Goal: Check status: Check status

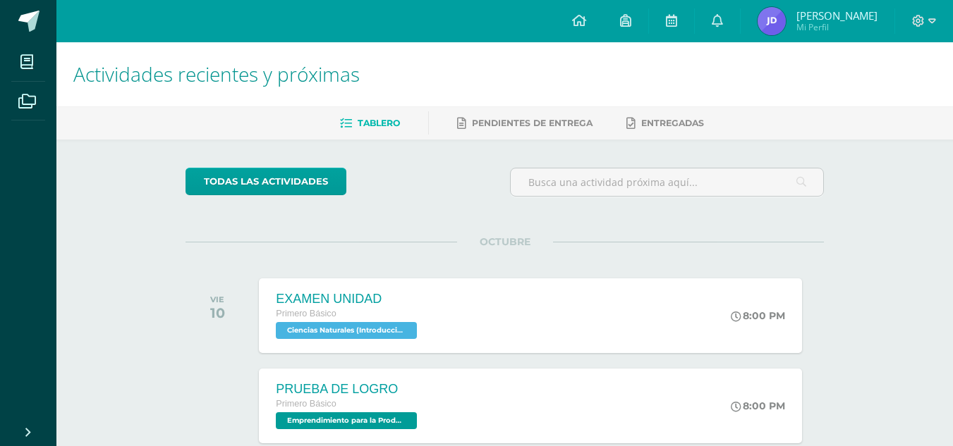
click at [820, 16] on span "[PERSON_NAME]" at bounding box center [836, 15] width 81 height 14
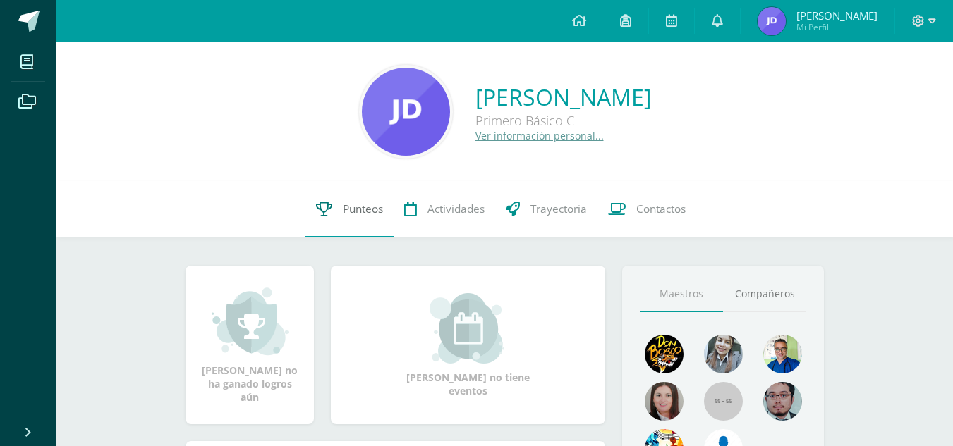
click at [362, 202] on span "Punteos" at bounding box center [363, 209] width 40 height 15
